Goal: Information Seeking & Learning: Learn about a topic

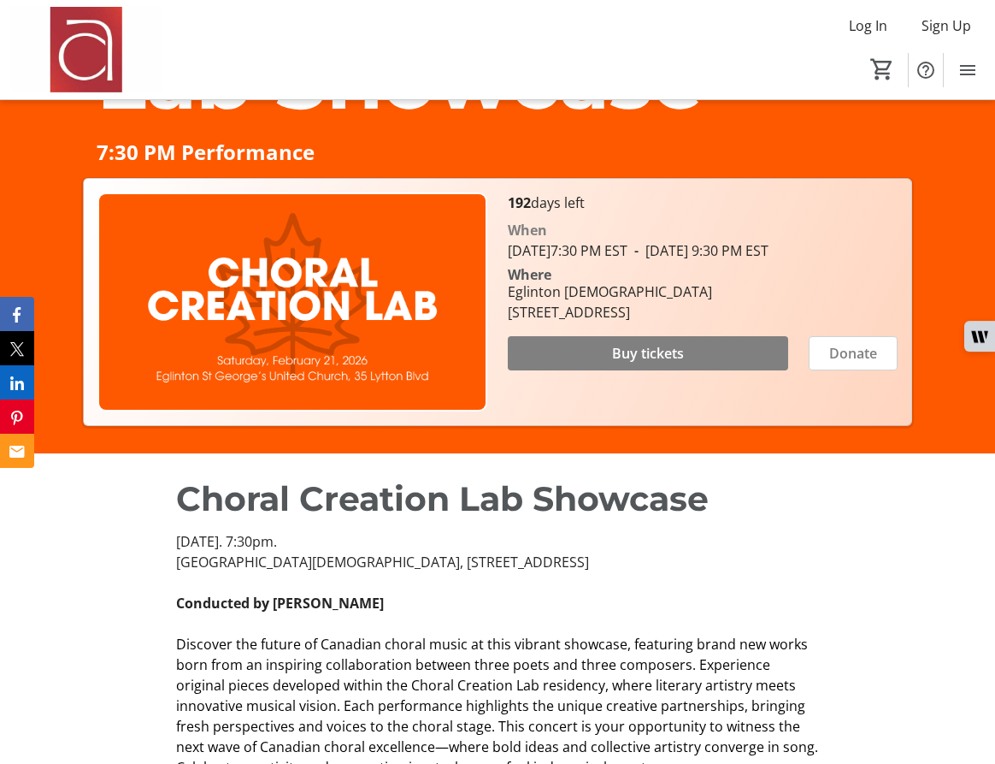
scroll to position [397, 0]
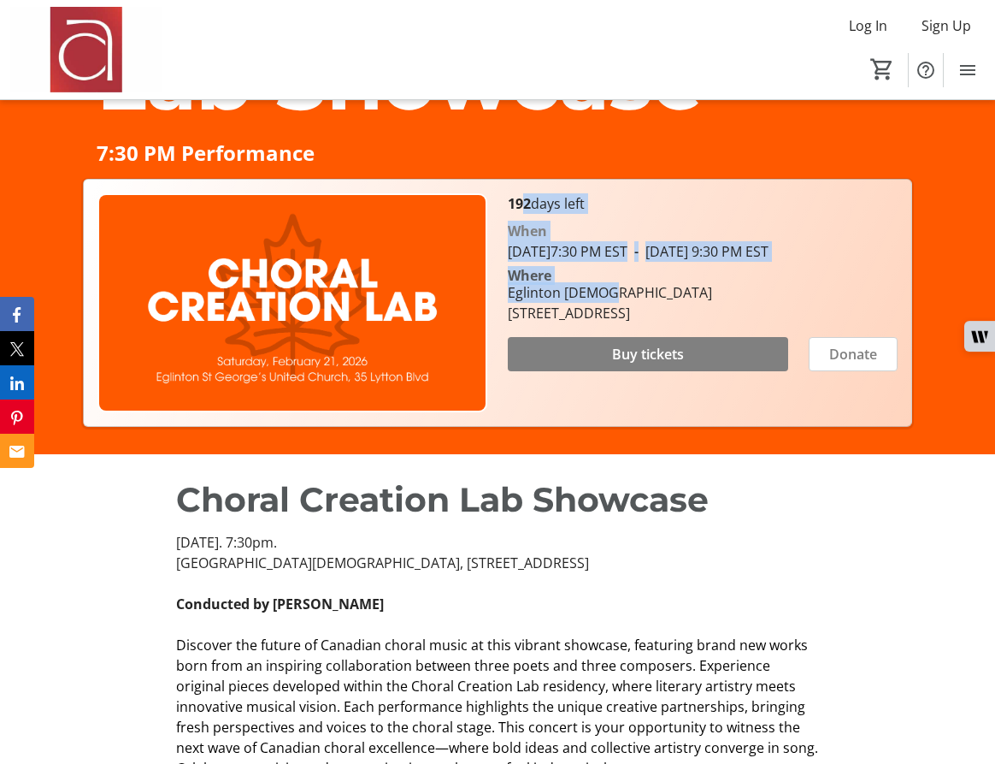
drag, startPoint x: 523, startPoint y: 204, endPoint x: 595, endPoint y: 322, distance: 139.3
click at [597, 322] on div "192 days left When [DATE] 7:30 PM EST - [DATE] 9:30 PM EST Where [GEOGRAPHIC_DA…" at bounding box center [703, 302] width 410 height 219
click at [595, 303] on div "Eglinton [DEMOGRAPHIC_DATA]" at bounding box center [610, 292] width 204 height 21
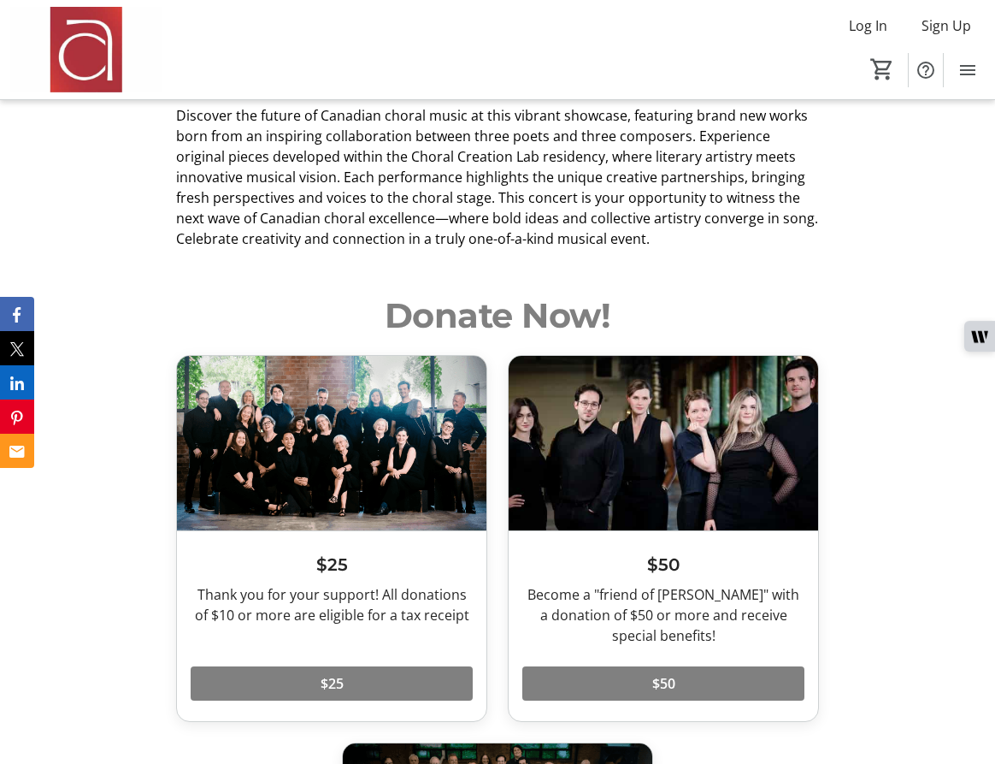
scroll to position [922, 0]
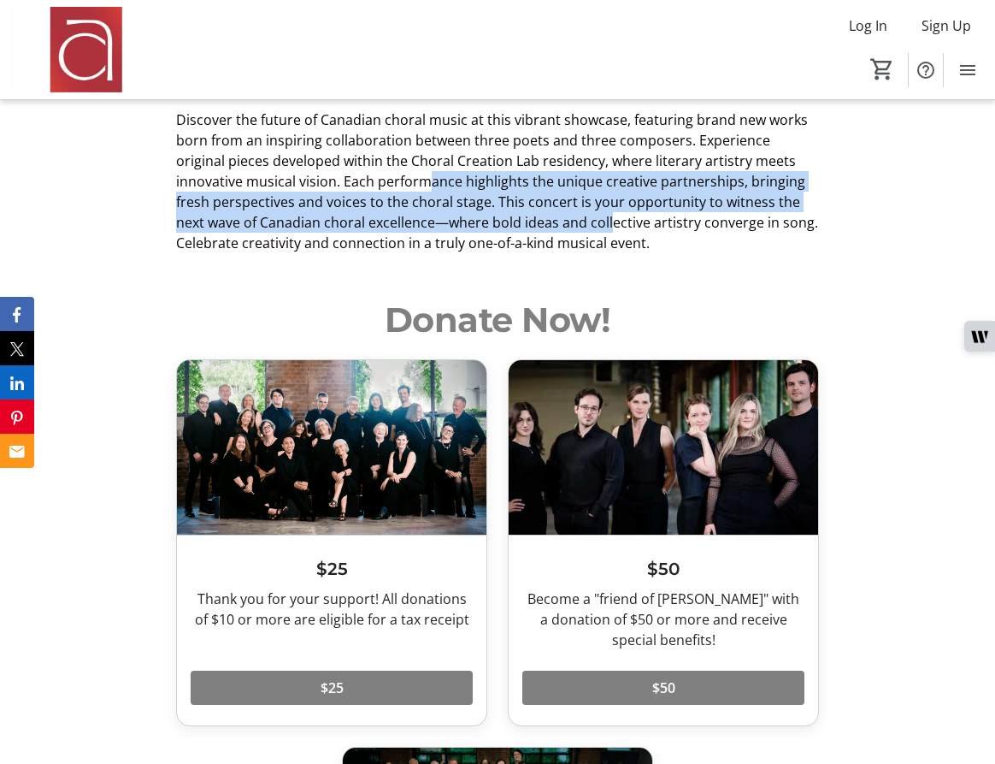
drag, startPoint x: 360, startPoint y: 188, endPoint x: 570, endPoint y: 217, distance: 212.4
click at [580, 217] on span "Discover the future of Canadian choral music at this vibrant showcase, featurin…" at bounding box center [497, 181] width 642 height 142
click at [570, 217] on span "Discover the future of Canadian choral music at this vibrant showcase, featurin…" at bounding box center [497, 181] width 642 height 142
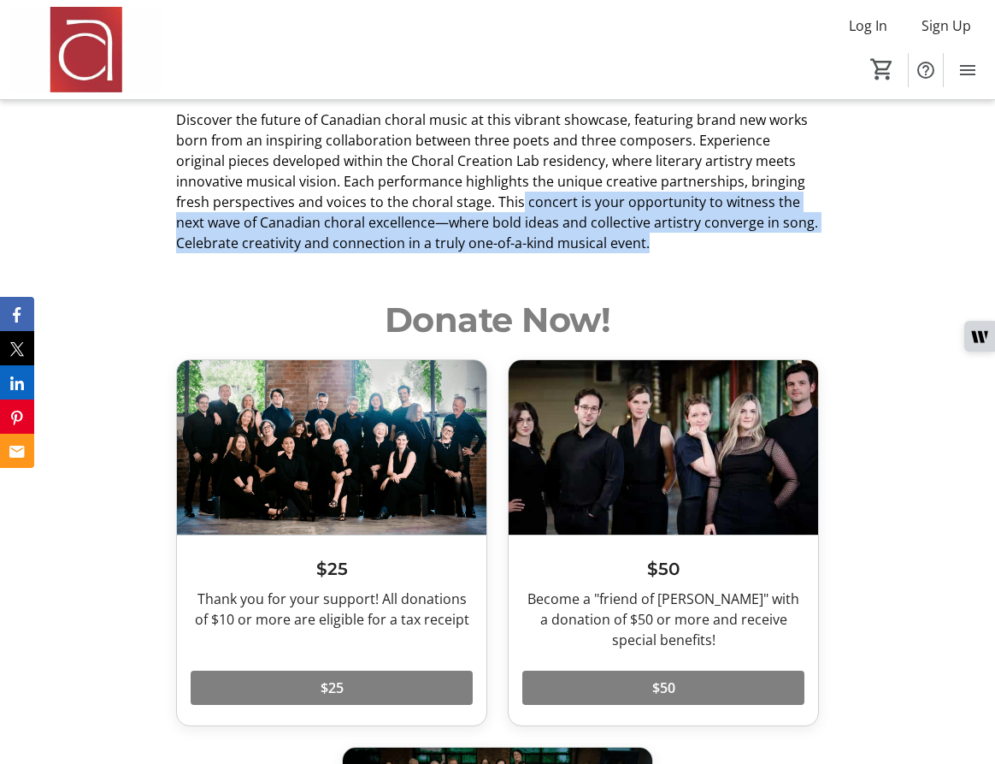
drag, startPoint x: 479, startPoint y: 199, endPoint x: 546, endPoint y: 256, distance: 87.4
click at [551, 256] on div "Choral Creation Lab Showcase [DATE]. 7:30pm. [GEOGRAPHIC_DATA][DEMOGRAPHIC_DATA…" at bounding box center [497, 101] width 995 height 345
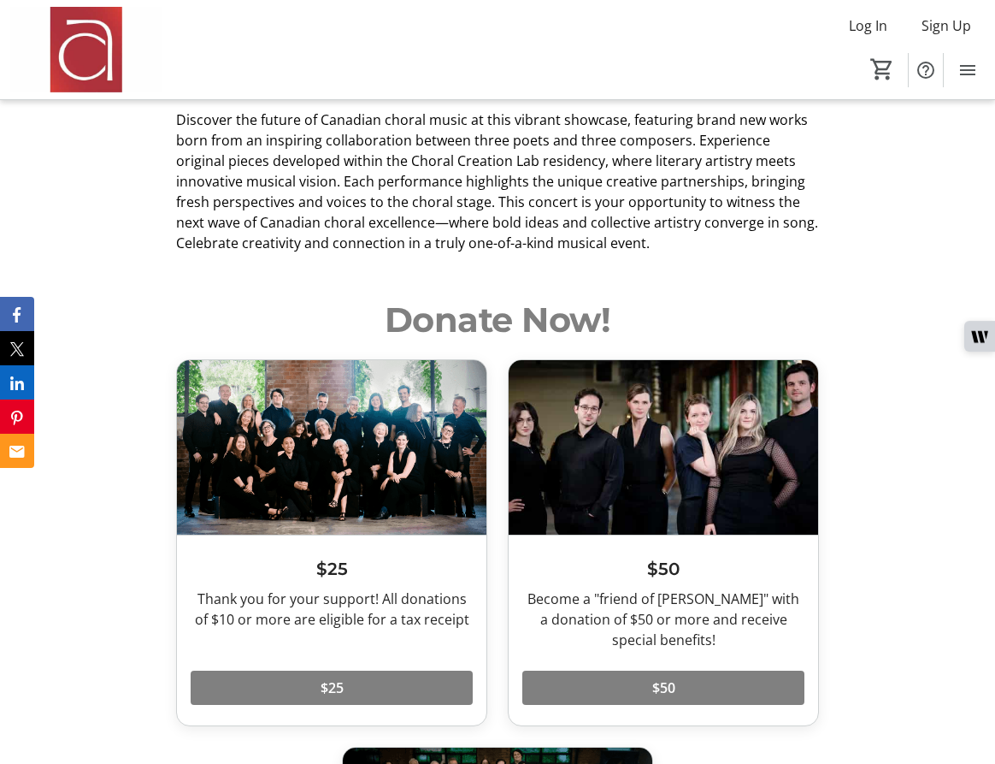
click at [544, 256] on div "Choral Creation Lab Showcase [DATE]. 7:30pm. [GEOGRAPHIC_DATA][DEMOGRAPHIC_DATA…" at bounding box center [497, 101] width 995 height 345
drag, startPoint x: 423, startPoint y: 226, endPoint x: 586, endPoint y: 229, distance: 162.5
click at [586, 229] on span "Discover the future of Canadian choral music at this vibrant showcase, featurin…" at bounding box center [497, 181] width 642 height 142
click at [585, 229] on span "Discover the future of Canadian choral music at this vibrant showcase, featurin…" at bounding box center [497, 181] width 642 height 142
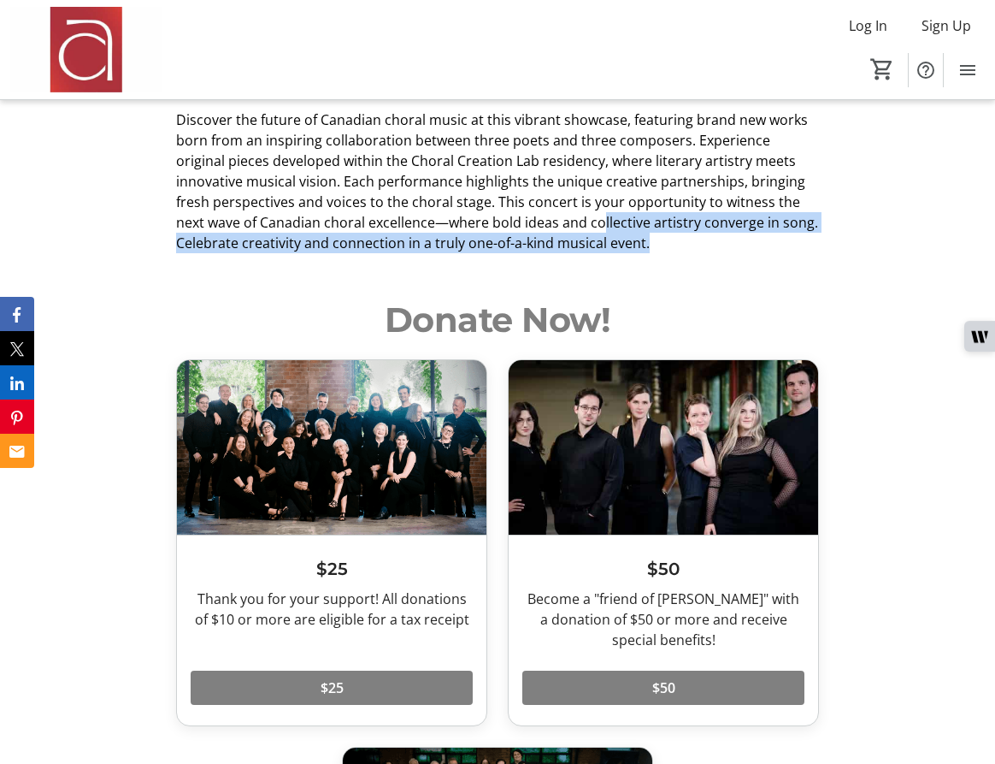
drag, startPoint x: 568, startPoint y: 229, endPoint x: 633, endPoint y: 259, distance: 71.6
click at [634, 259] on div "Choral Creation Lab Showcase [DATE]. 7:30pm. [GEOGRAPHIC_DATA][DEMOGRAPHIC_DATA…" at bounding box center [497, 101] width 995 height 345
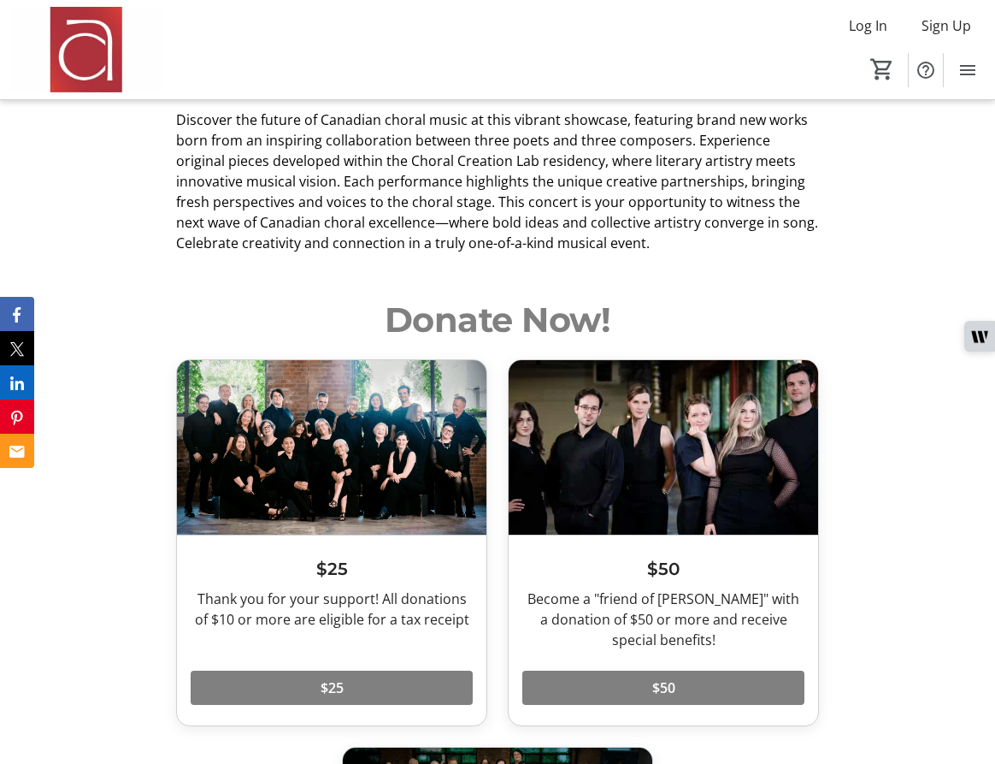
click at [633, 259] on div "Choral Creation Lab Showcase [DATE]. 7:30pm. [GEOGRAPHIC_DATA][DEMOGRAPHIC_DATA…" at bounding box center [497, 101] width 995 height 345
drag, startPoint x: 281, startPoint y: 239, endPoint x: 470, endPoint y: 249, distance: 189.2
click at [470, 248] on span "Discover the future of Canadian choral music at this vibrant showcase, featurin…" at bounding box center [497, 181] width 642 height 142
click at [470, 249] on span "Discover the future of Canadian choral music at this vibrant showcase, featurin…" at bounding box center [497, 181] width 642 height 142
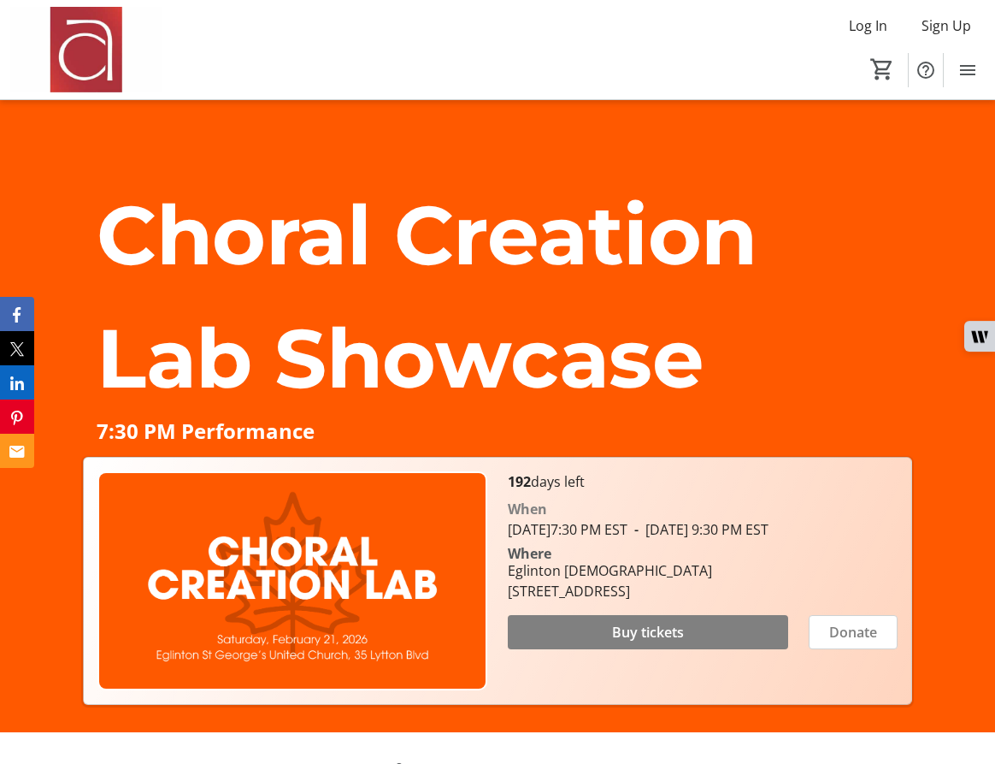
scroll to position [108, 0]
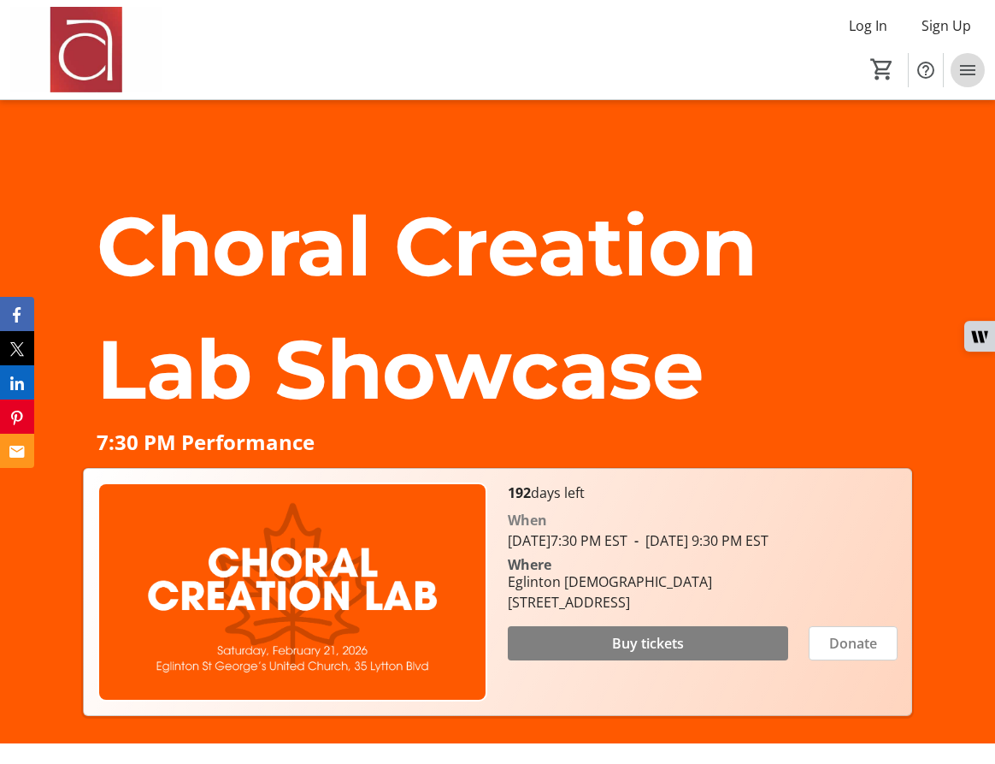
click at [970, 73] on mat-icon "Menu" at bounding box center [968, 70] width 21 height 21
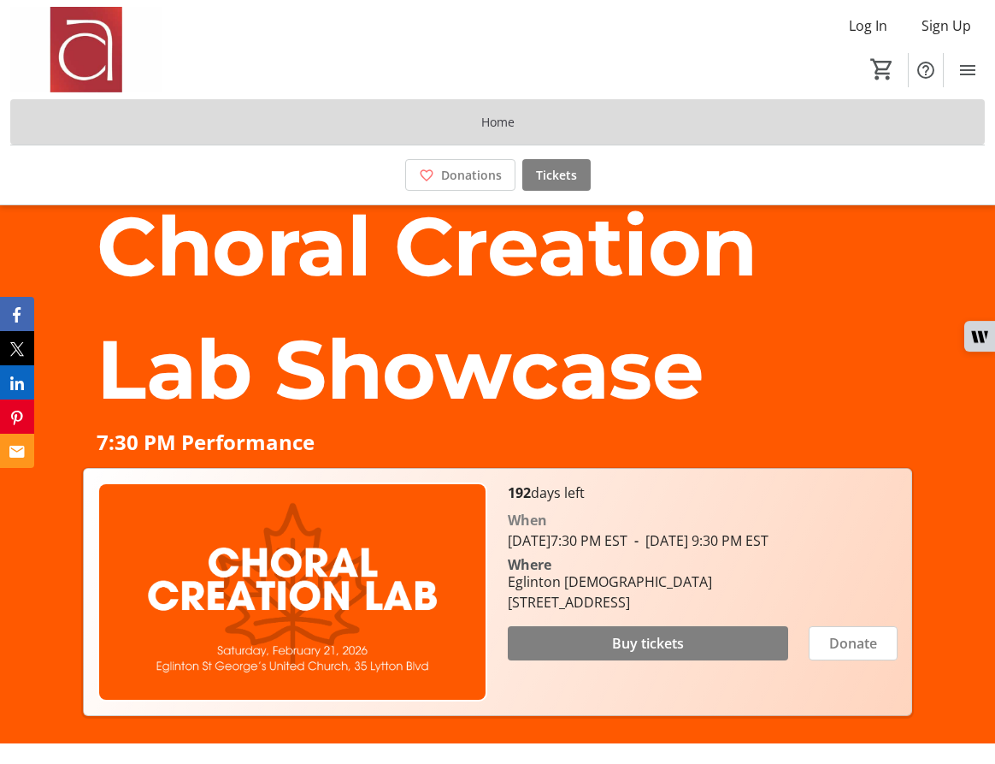
click at [404, 128] on span at bounding box center [497, 122] width 975 height 41
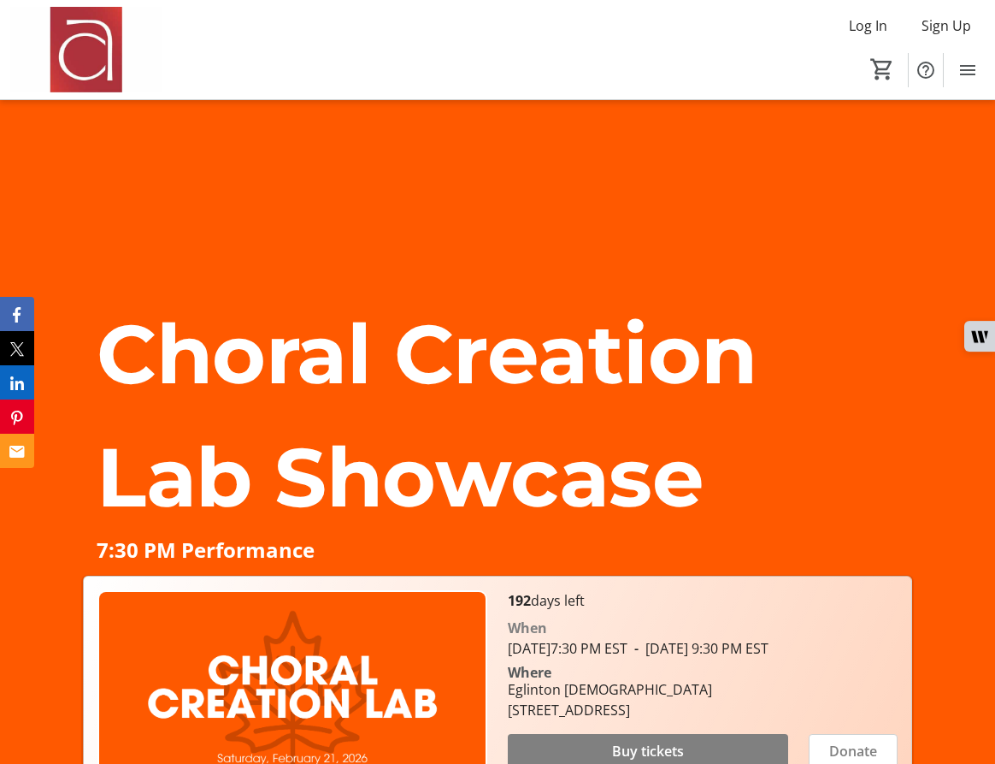
scroll to position [0, 0]
click at [89, 62] on img at bounding box center [86, 50] width 152 height 86
click at [974, 63] on mat-icon "Menu" at bounding box center [968, 70] width 21 height 21
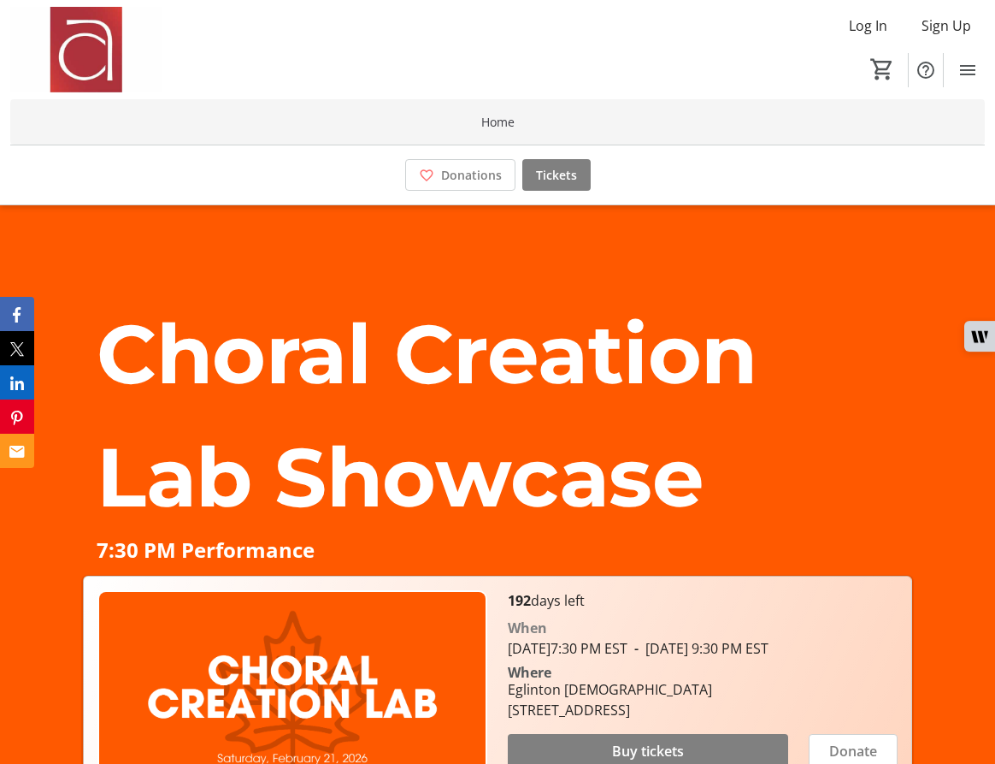
click at [505, 122] on span "Home" at bounding box center [497, 122] width 33 height 18
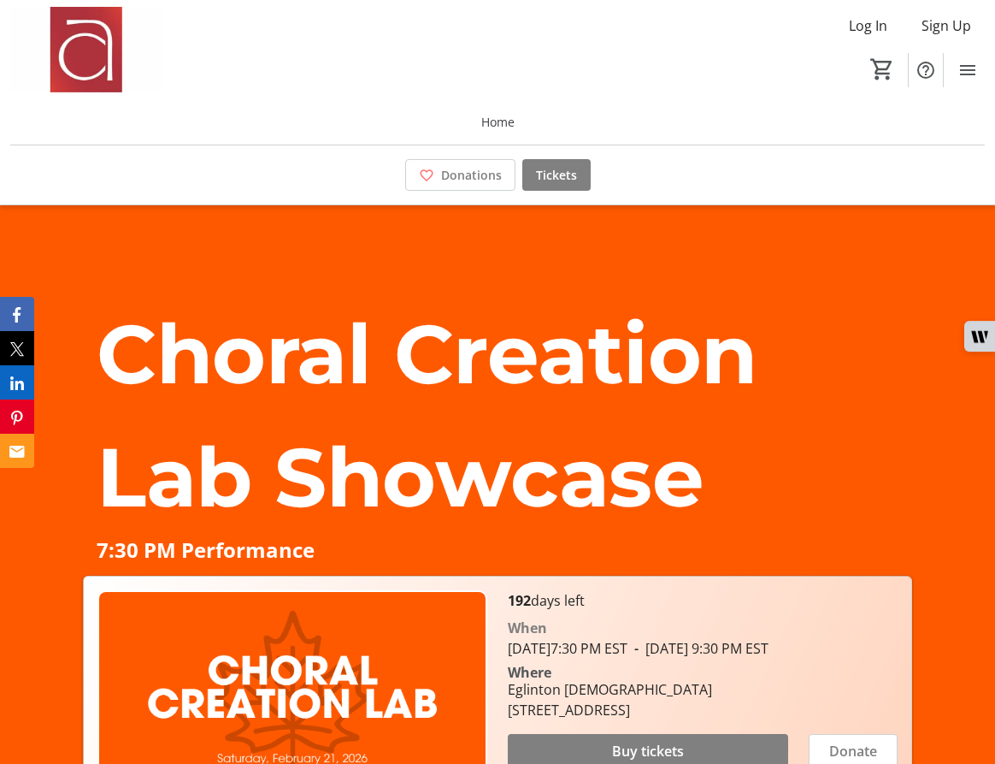
click at [106, 38] on img at bounding box center [86, 50] width 152 height 86
